Goal: Navigation & Orientation: Go to known website

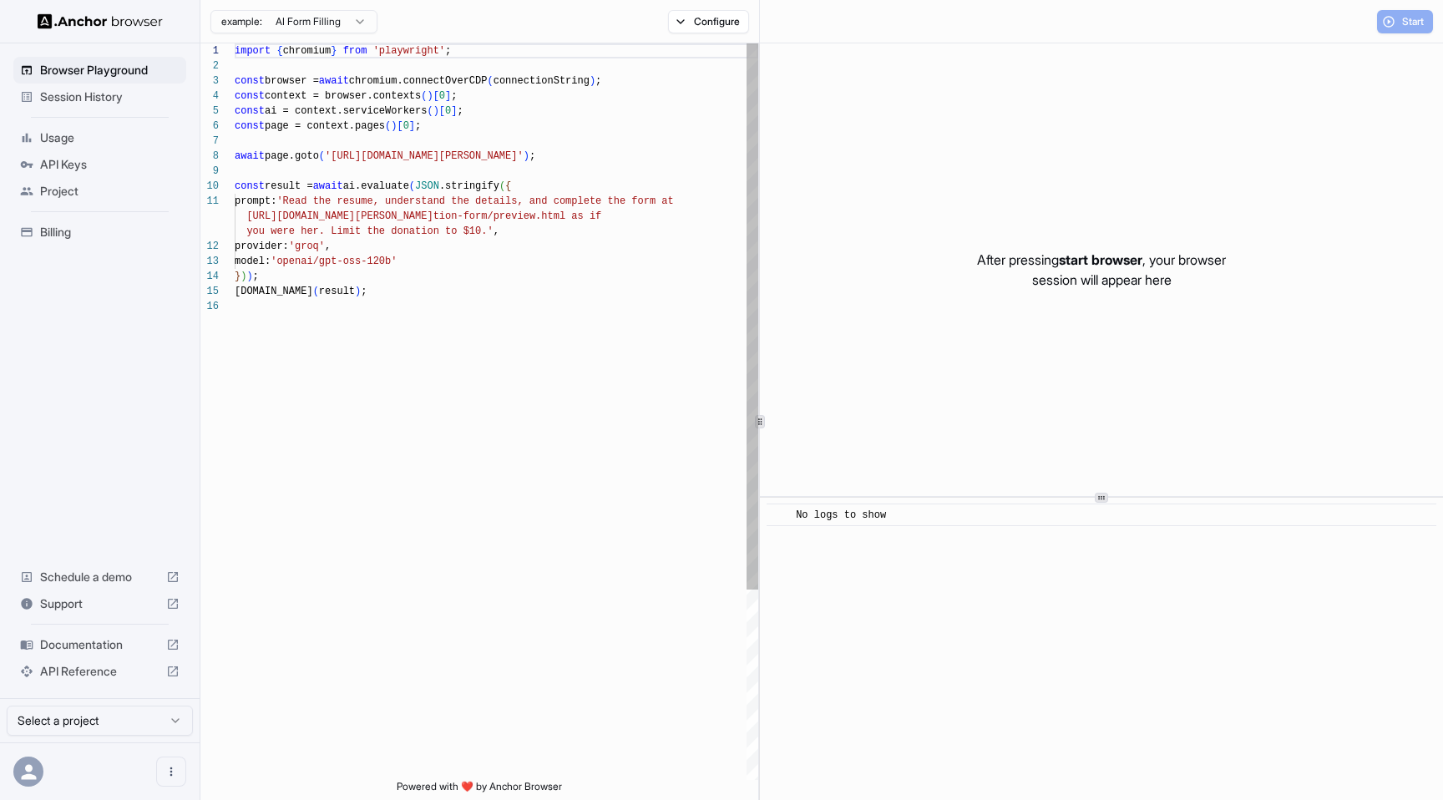
scroll to position [150, 0]
